Goal: Find specific page/section: Find specific page/section

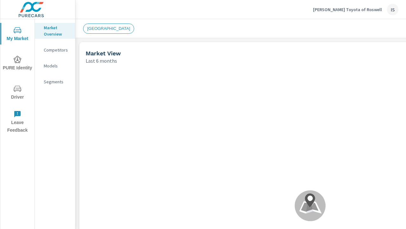
scroll to position [0, 0]
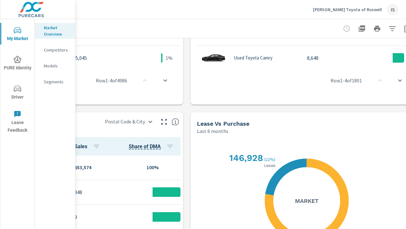
scroll to position [451, 144]
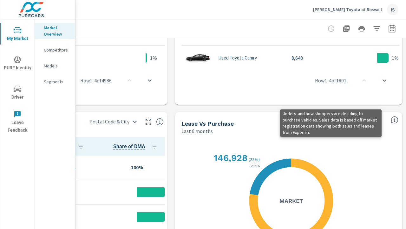
click at [344, 28] on icon "button" at bounding box center [347, 28] width 6 height 6
